Goal: Task Accomplishment & Management: Use online tool/utility

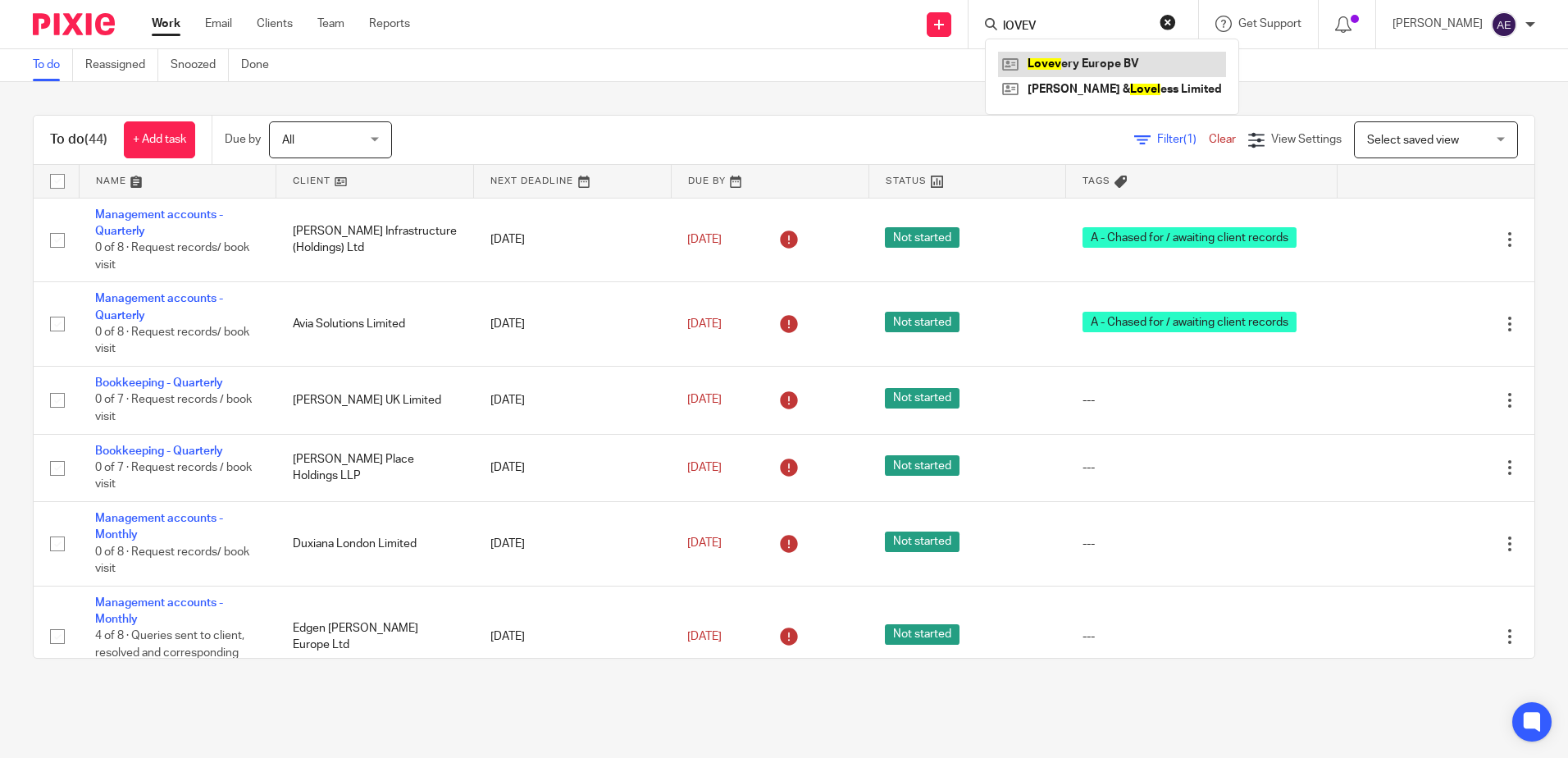
type input "lOVEV"
click at [1098, 63] on link at bounding box center [1112, 63] width 228 height 24
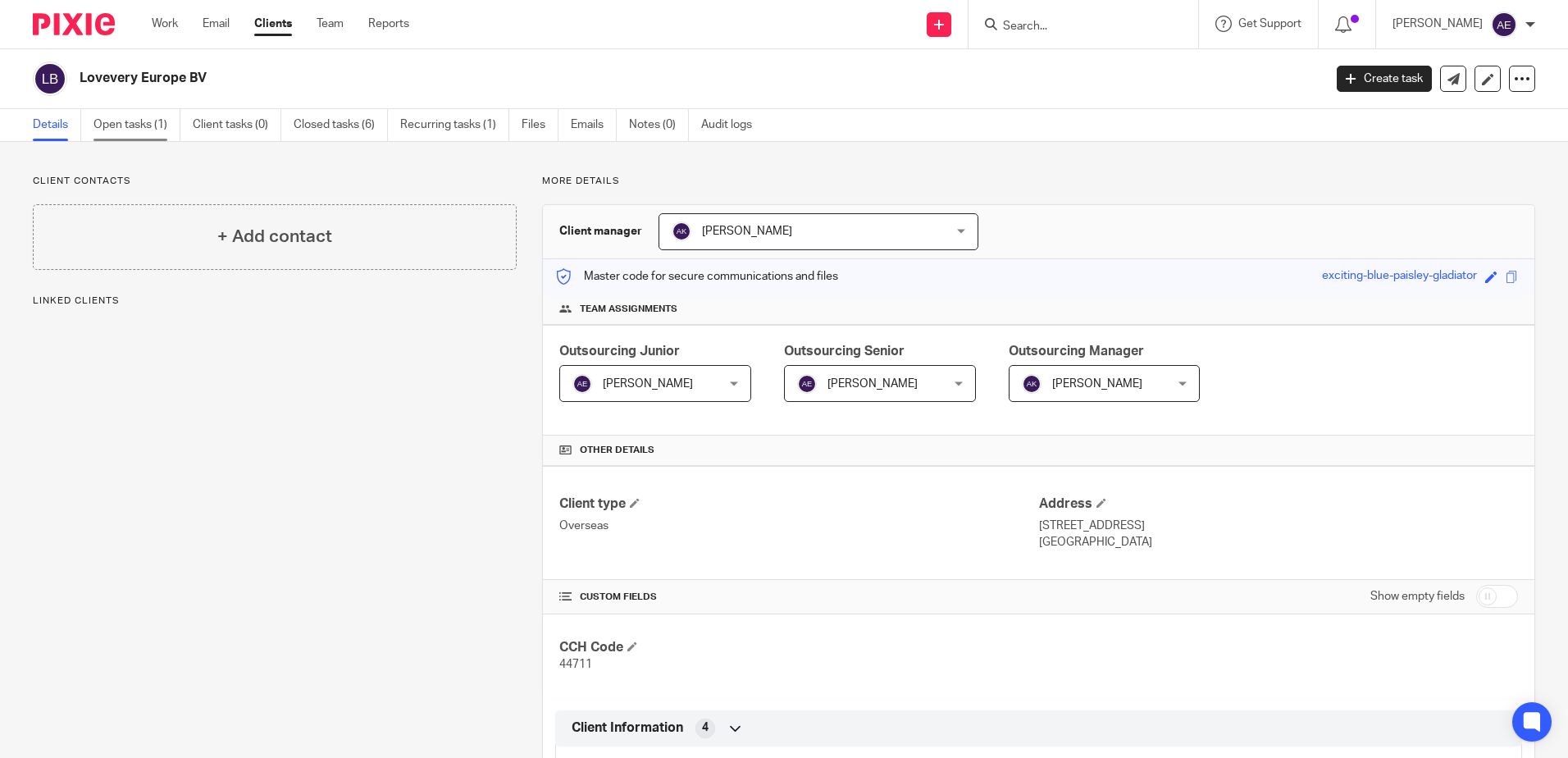
click at [144, 130] on link "Open tasks (1)" at bounding box center [136, 125] width 87 height 32
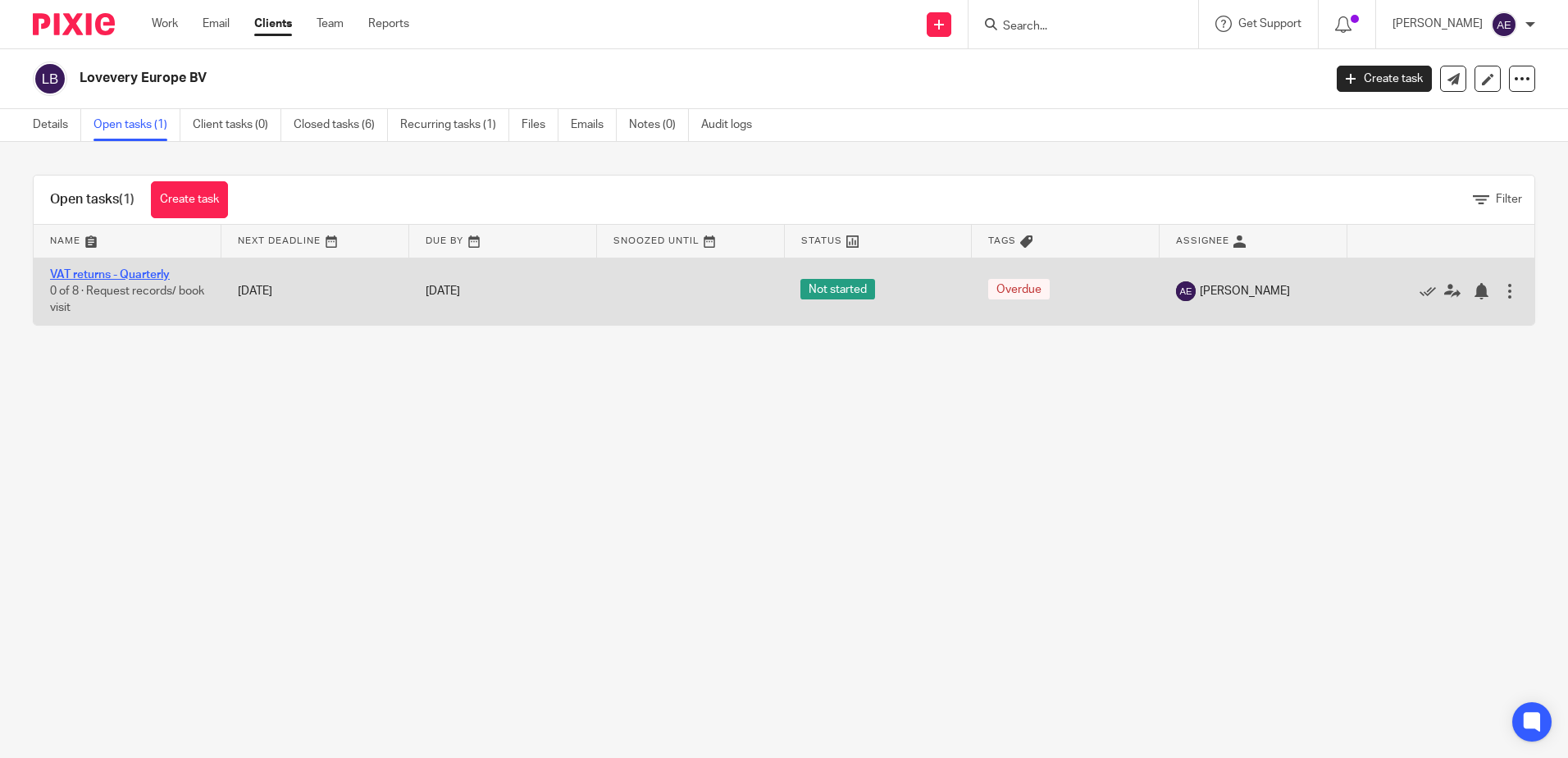
click at [164, 274] on link "VAT returns - Quarterly" at bounding box center [109, 274] width 120 height 12
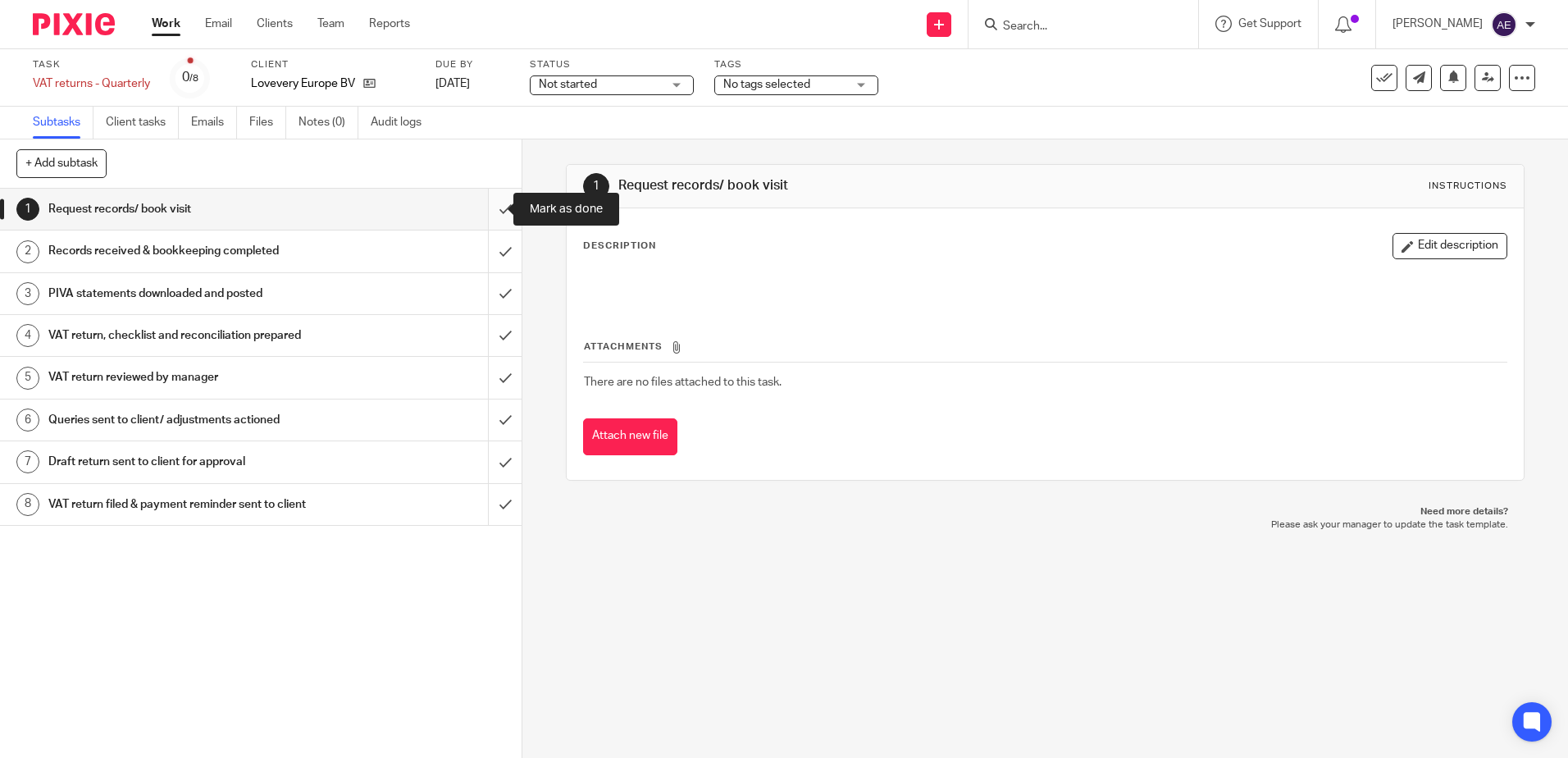
click at [488, 212] on input "submit" at bounding box center [261, 209] width 521 height 41
click at [483, 256] on input "submit" at bounding box center [261, 251] width 521 height 41
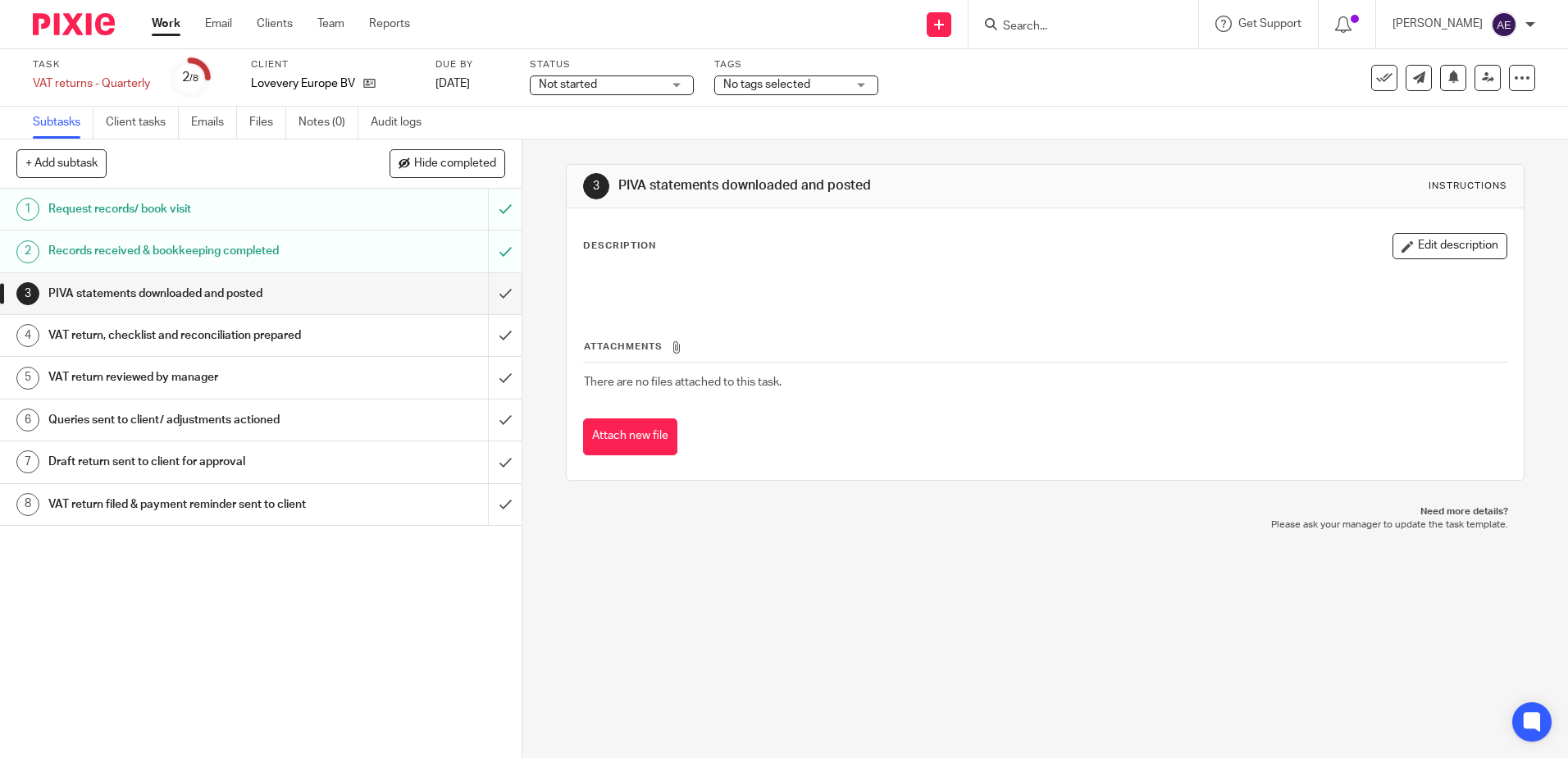
click at [483, 289] on input "submit" at bounding box center [261, 294] width 521 height 41
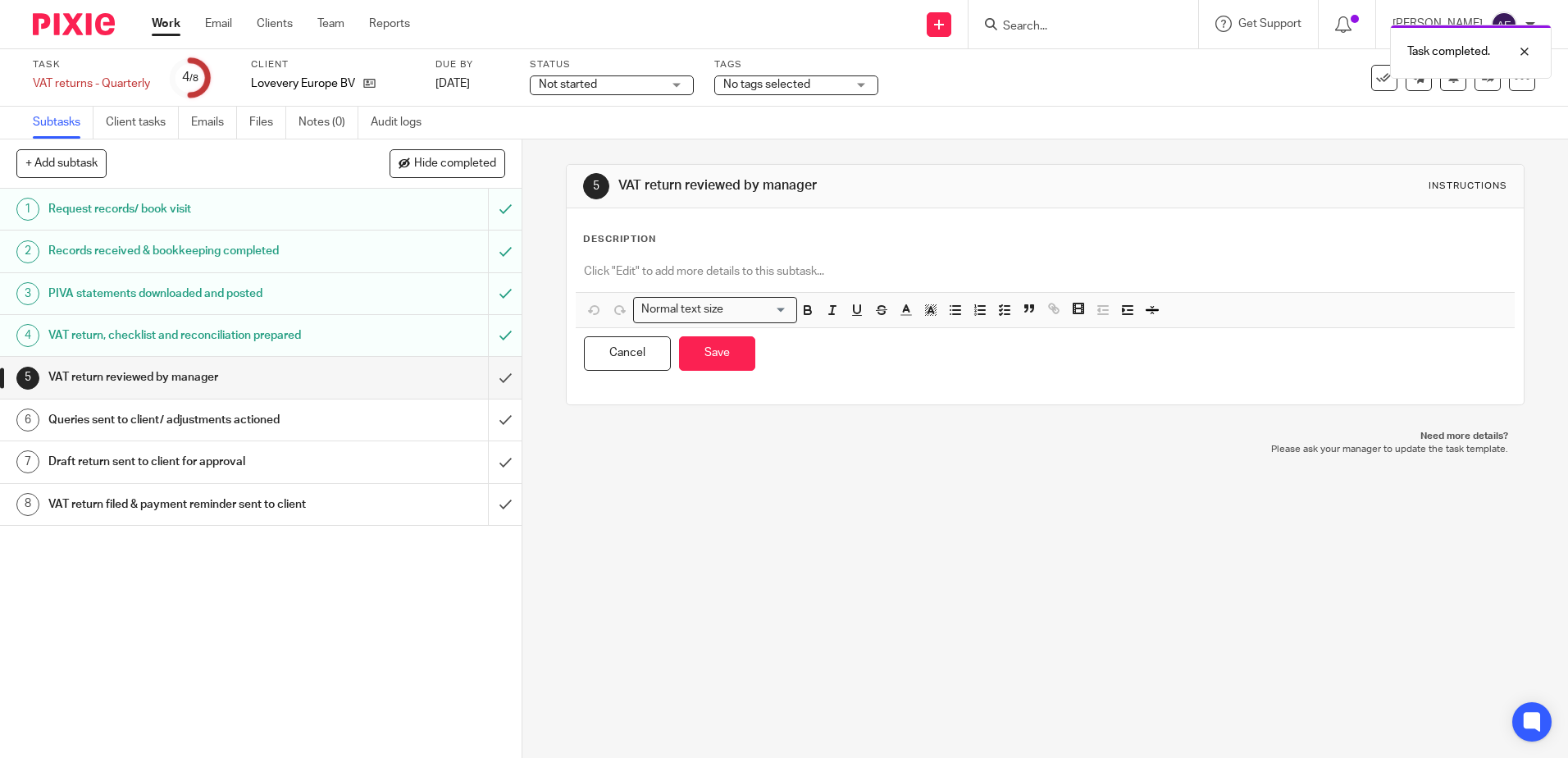
click at [683, 271] on p at bounding box center [1044, 271] width 921 height 17
paste div
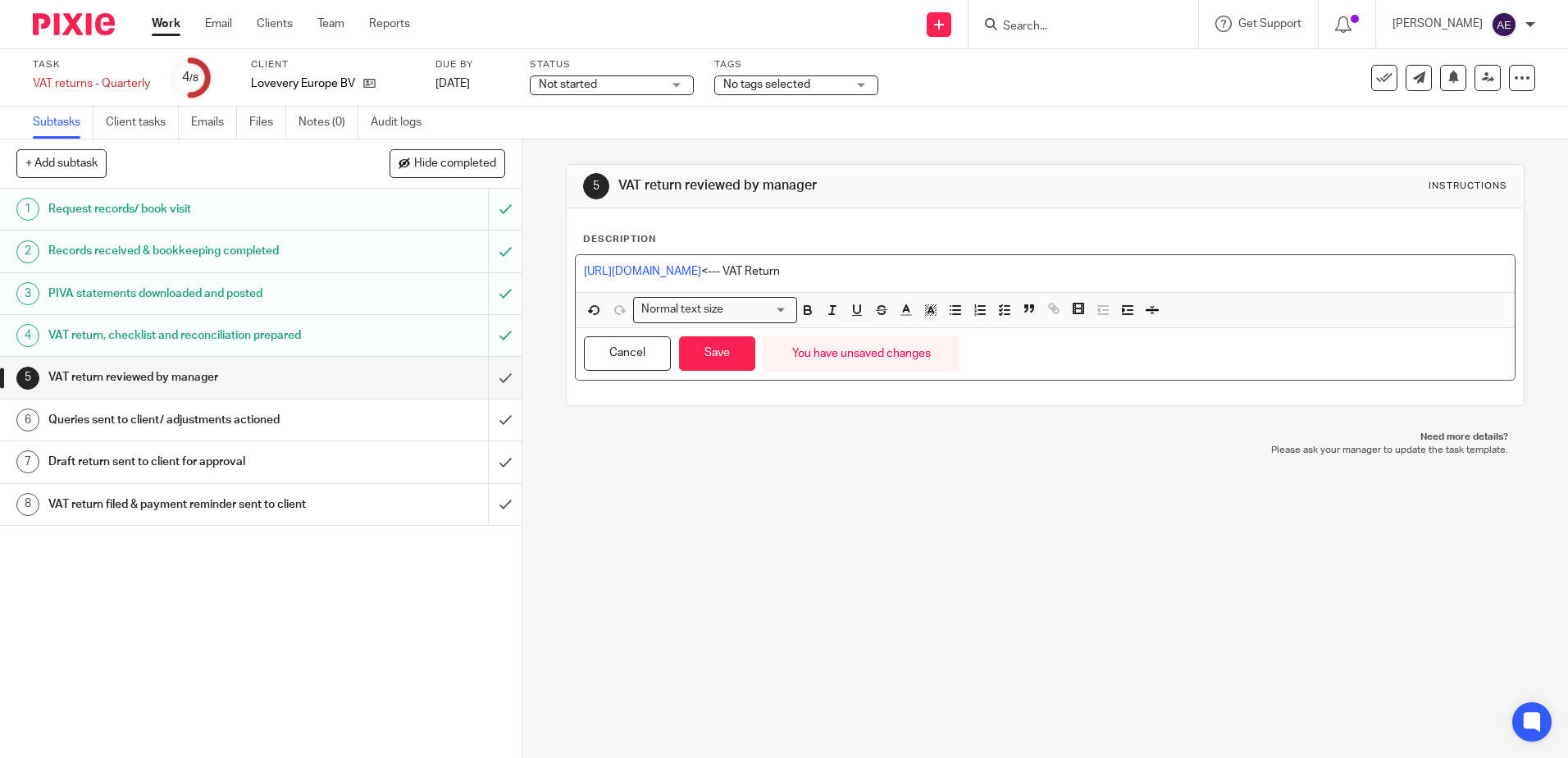
click at [785, 523] on div "5 VAT return reviewed by manager Instructions Description [URL][DOMAIN_NAME] <-…" at bounding box center [1045, 449] width 1046 height 619
click at [708, 350] on button "Save" at bounding box center [717, 354] width 76 height 35
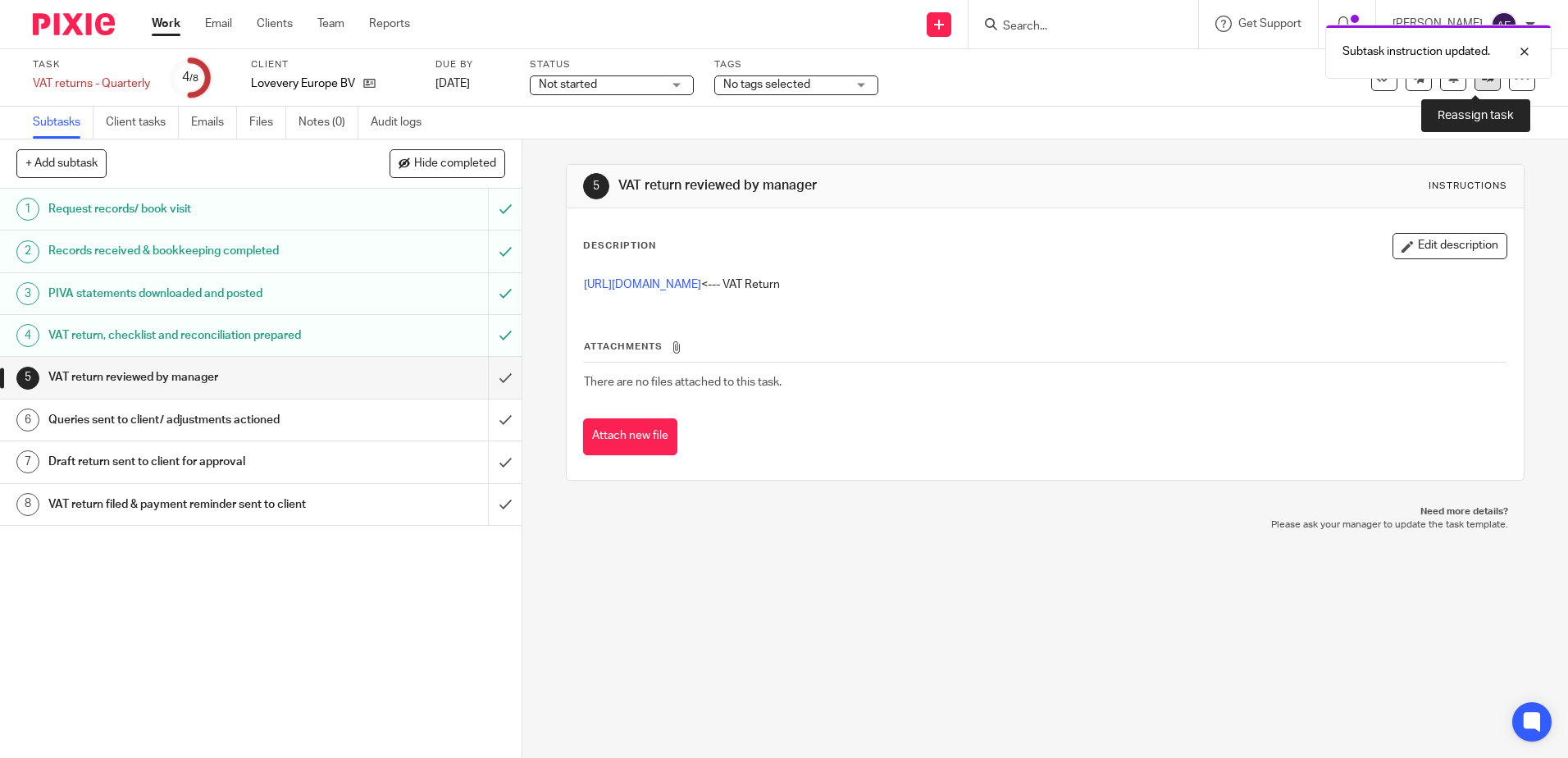
click at [1475, 90] on link at bounding box center [1486, 78] width 26 height 26
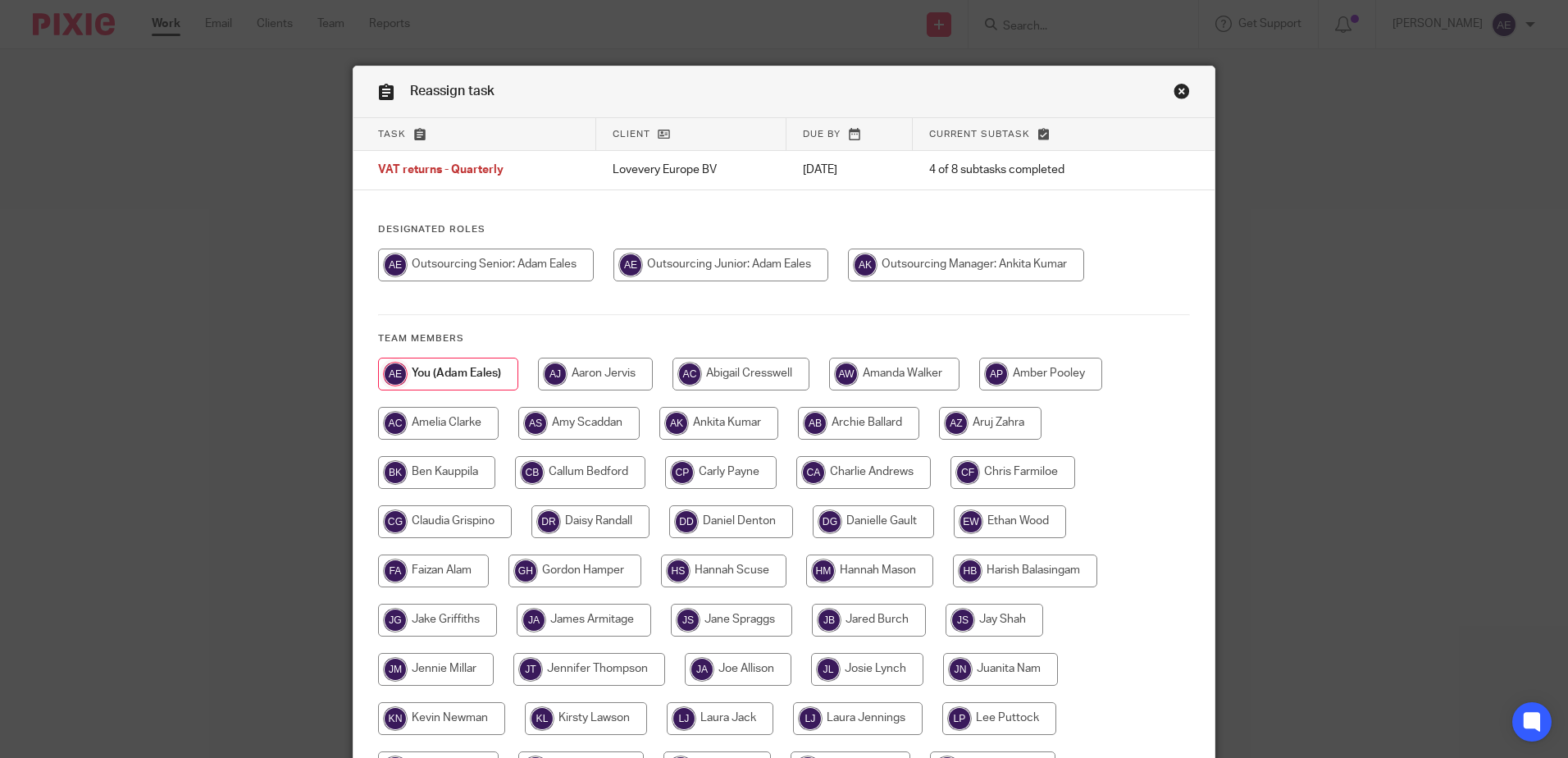
click at [1003, 272] on input "radio" at bounding box center [966, 265] width 236 height 33
radio input "true"
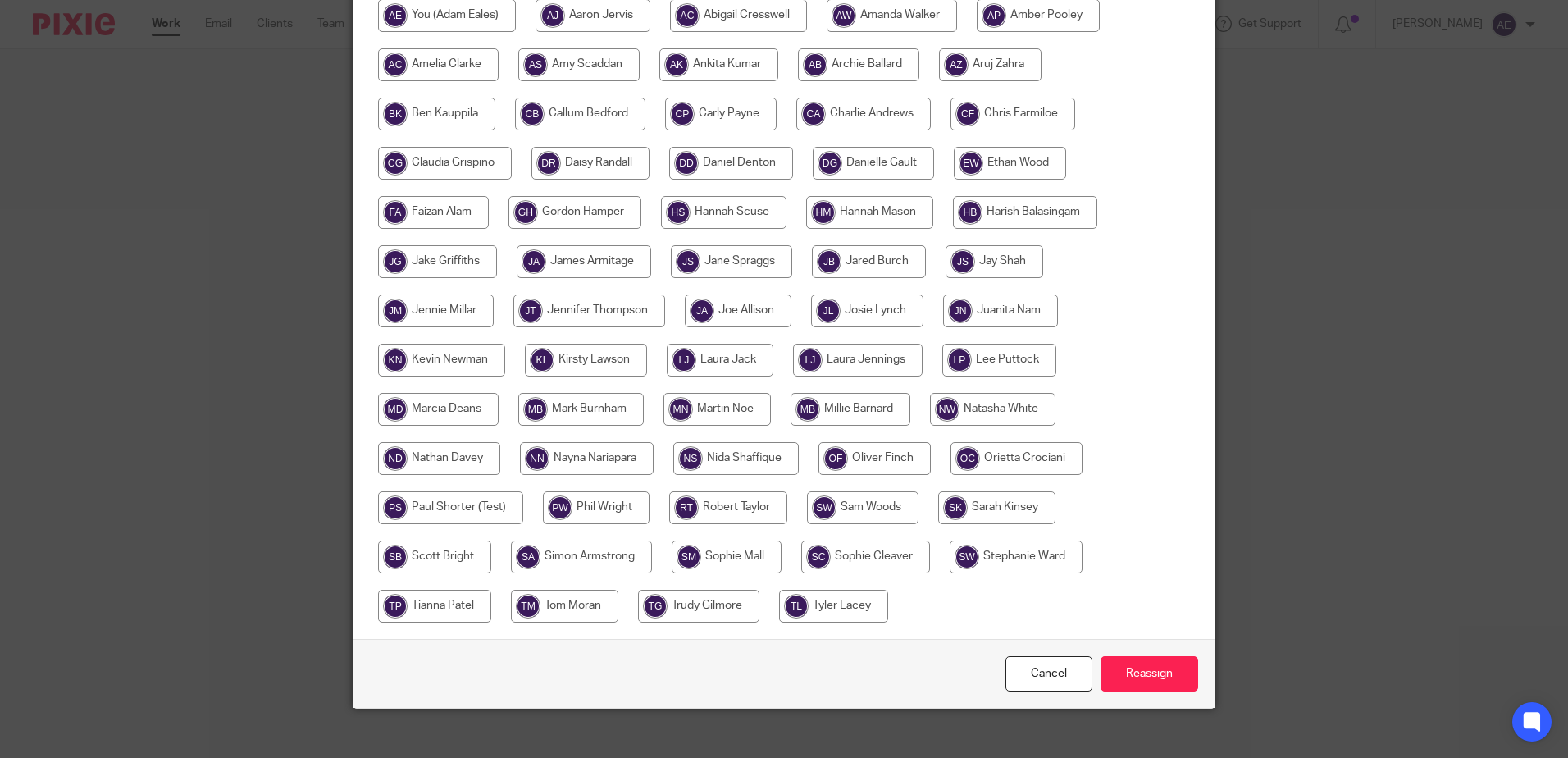
scroll to position [375, 0]
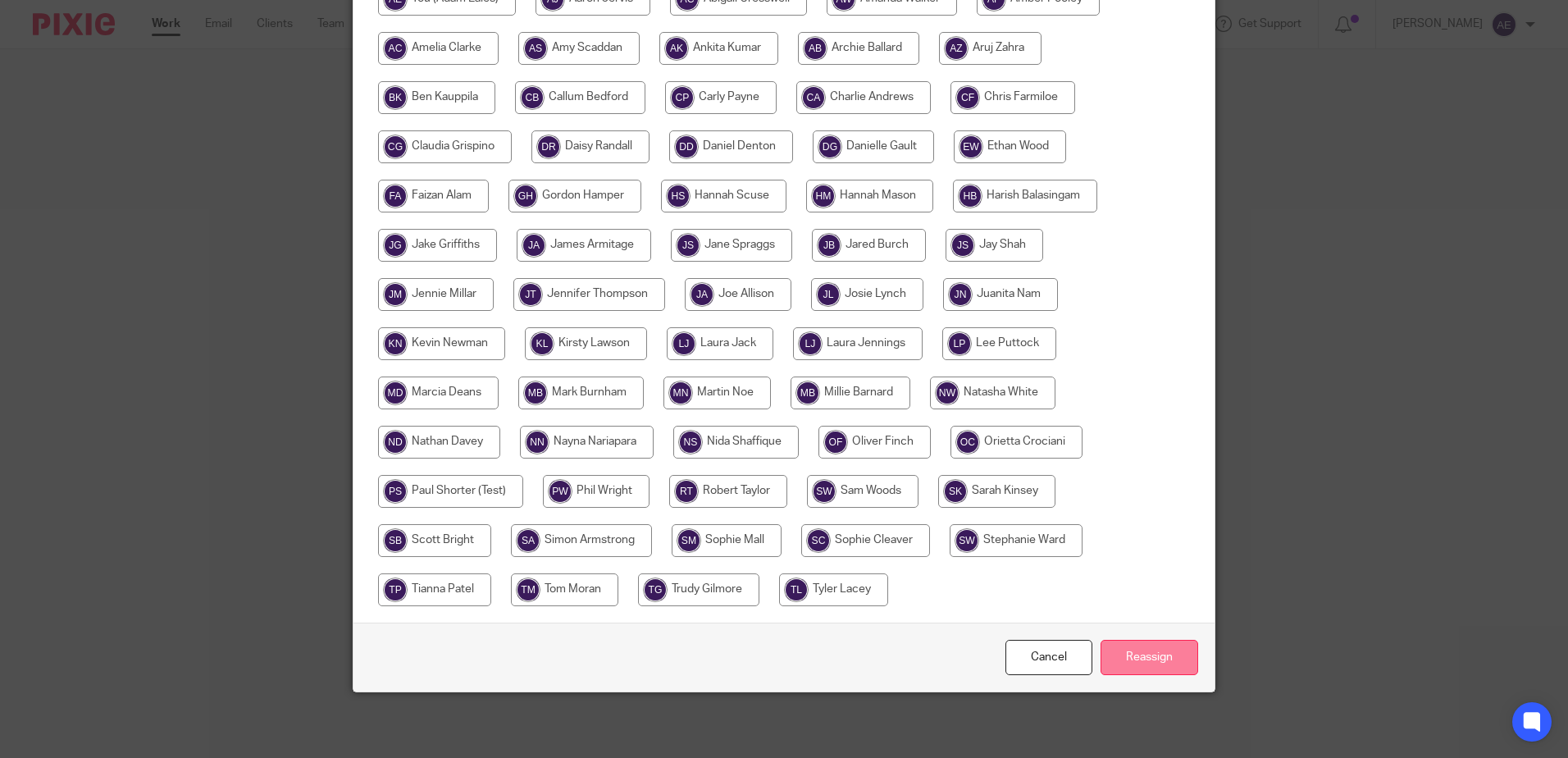
click at [1118, 652] on input "Reassign" at bounding box center [1149, 657] width 97 height 35
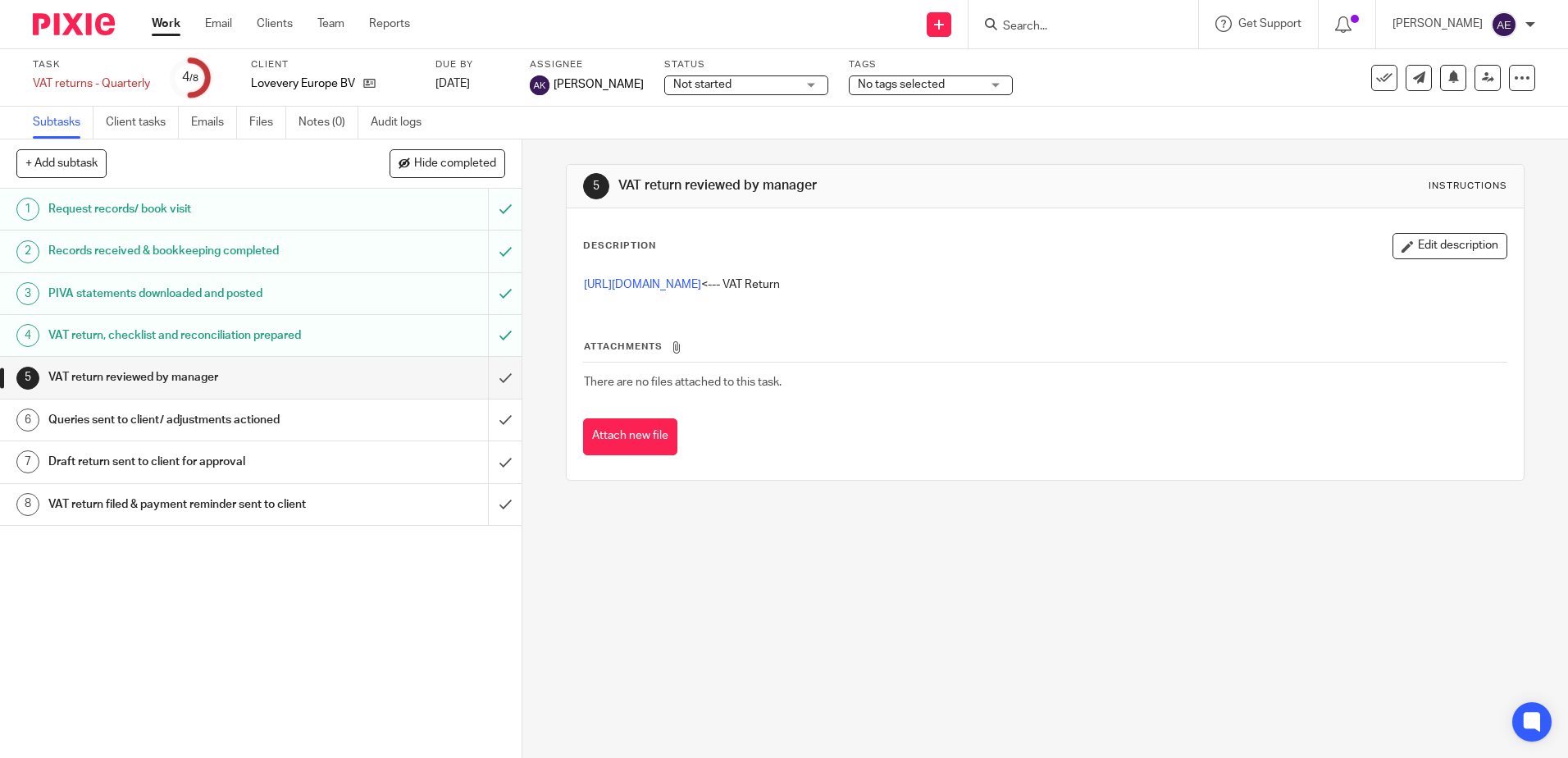
click at [951, 511] on div "5 VAT return reviewed by manager Instructions Description Edit description http…" at bounding box center [1045, 449] width 1046 height 619
